Goal: Task Accomplishment & Management: Use online tool/utility

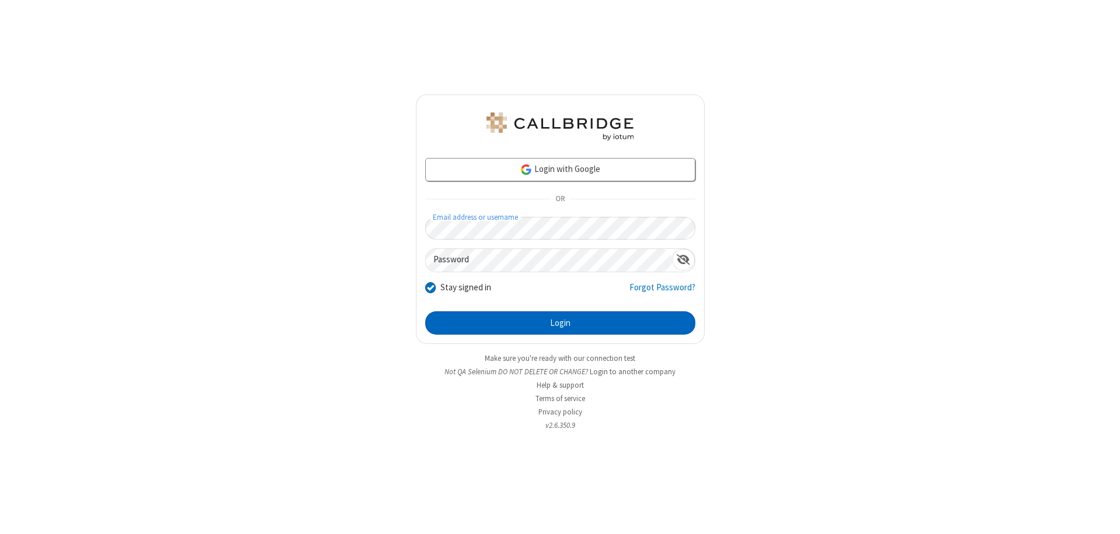
click at [560, 323] on button "Login" at bounding box center [560, 322] width 270 height 23
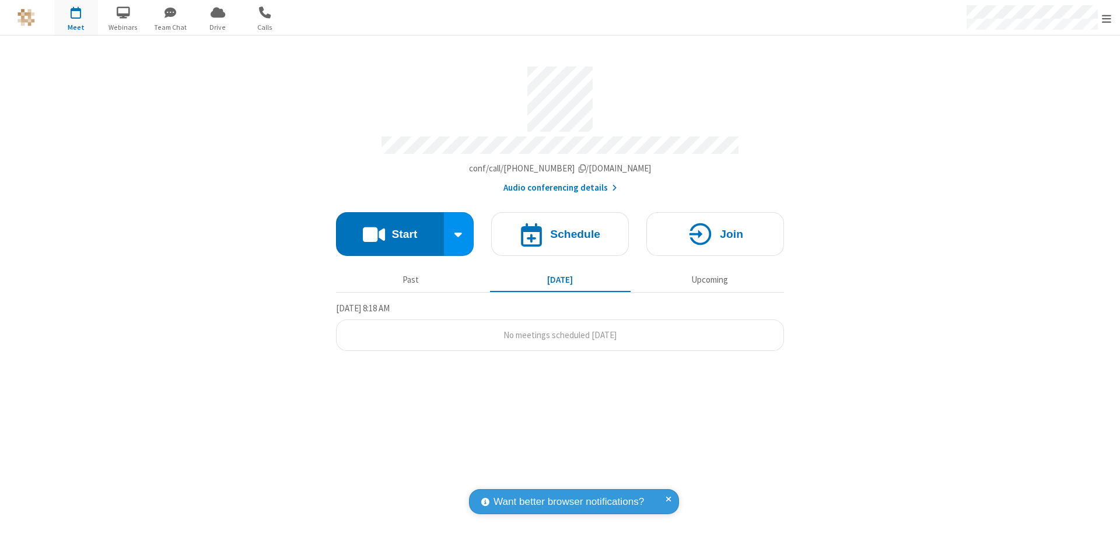
click at [390, 229] on button "Start" at bounding box center [390, 234] width 108 height 44
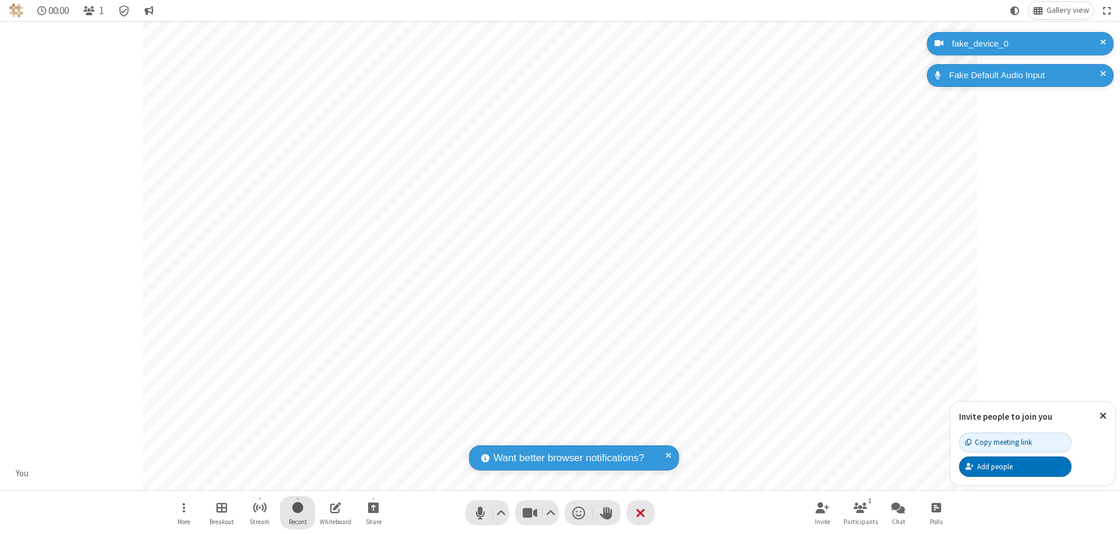
click at [297, 513] on span "Start recording" at bounding box center [297, 507] width 11 height 15
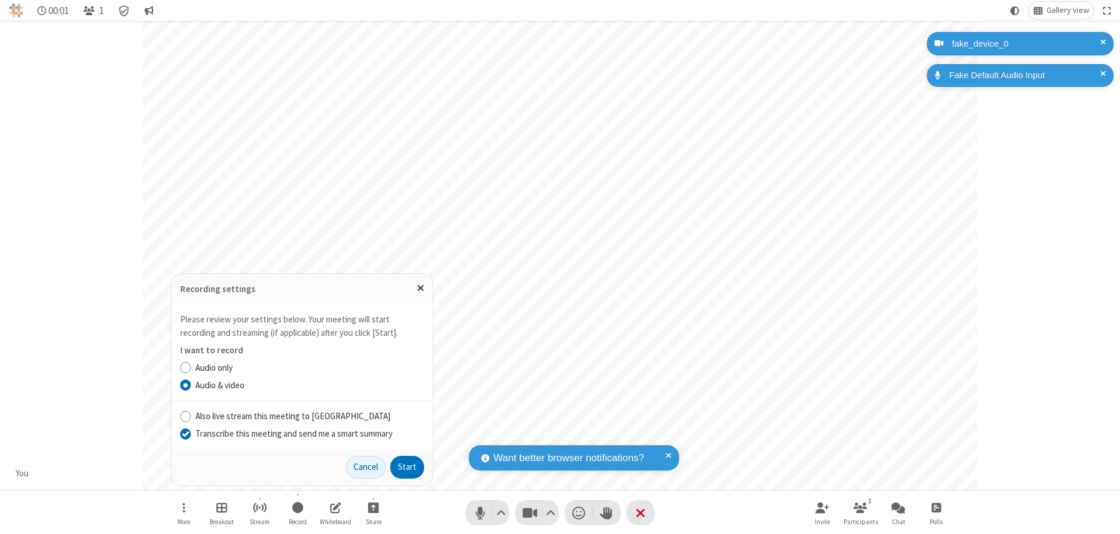
click at [185, 433] on input "Transcribe this meeting and send me a smart summary" at bounding box center [185, 433] width 11 height 12
click at [407, 467] on button "Start" at bounding box center [407, 467] width 34 height 23
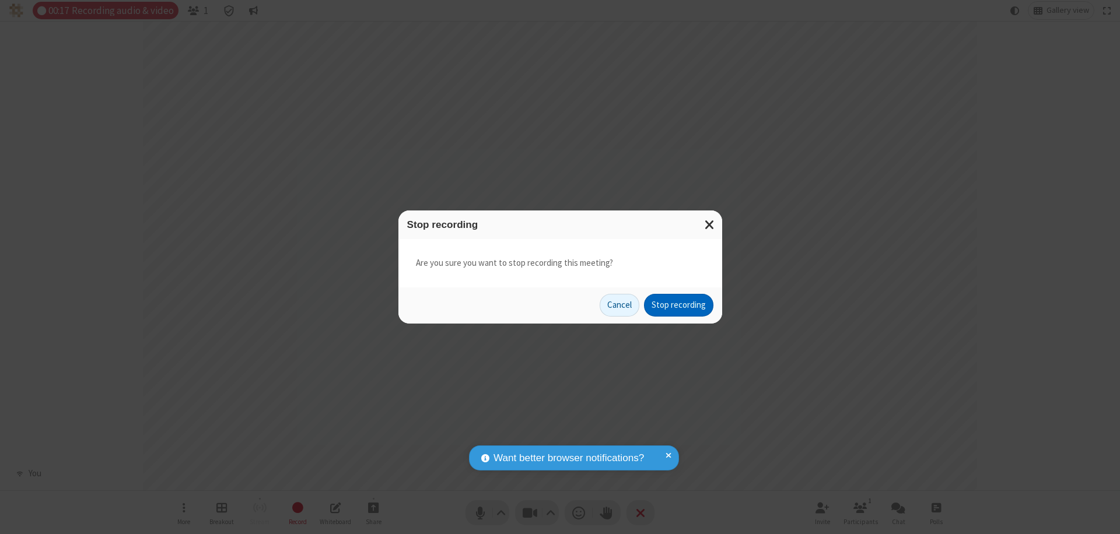
click at [678, 305] on button "Stop recording" at bounding box center [678, 305] width 69 height 23
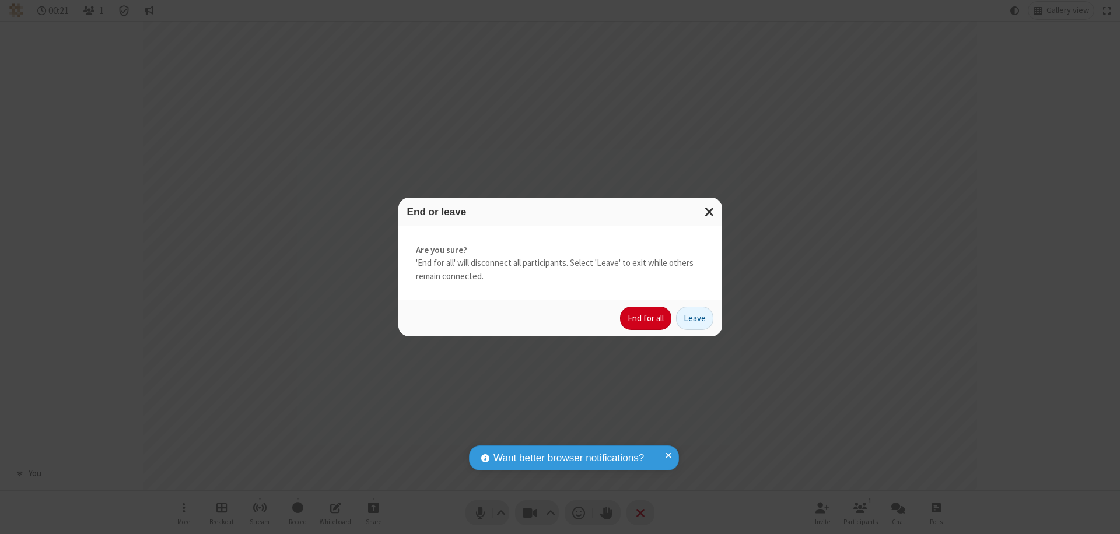
click at [646, 318] on button "End for all" at bounding box center [645, 318] width 51 height 23
